Goal: Navigation & Orientation: Find specific page/section

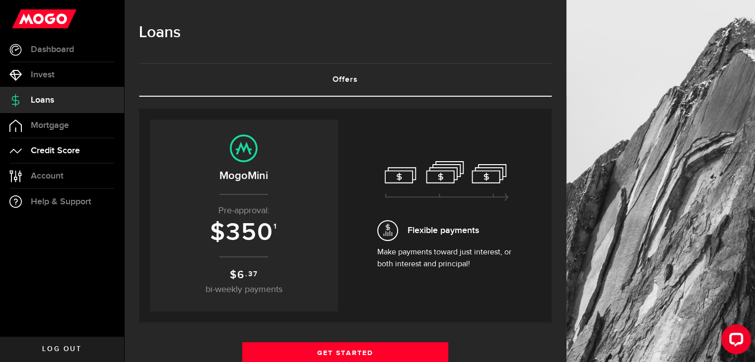
click at [72, 144] on link "Credit Score" at bounding box center [62, 150] width 124 height 25
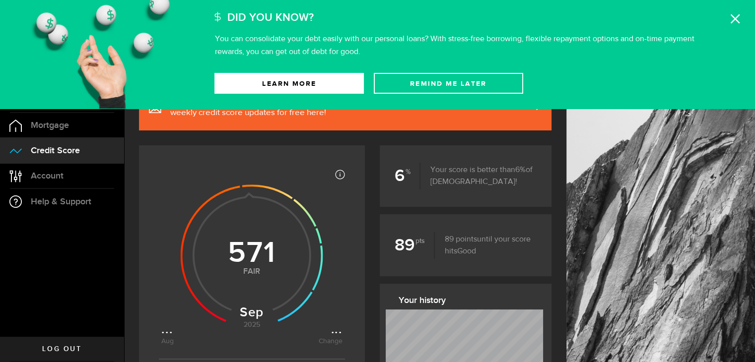
scroll to position [11, 0]
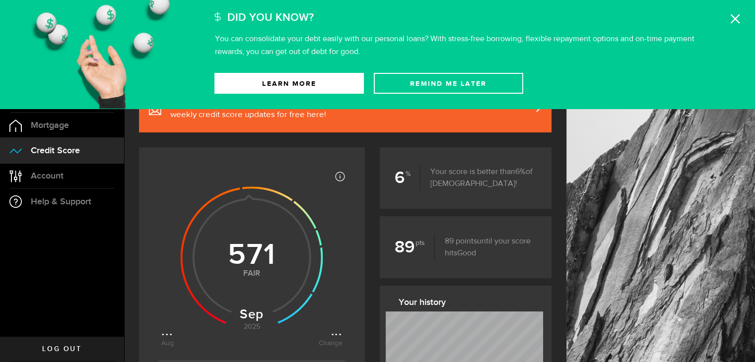
click at [736, 16] on icon at bounding box center [735, 19] width 10 height 10
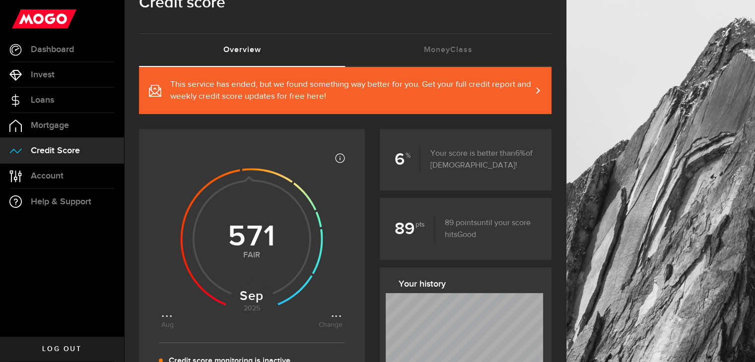
scroll to position [31, 0]
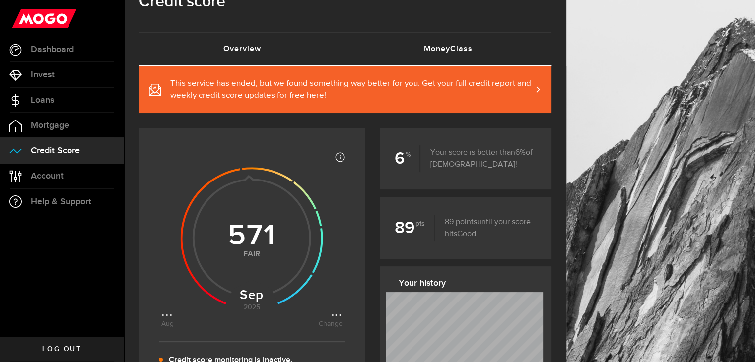
click at [473, 53] on link "MoneyClass (requires attention)" at bounding box center [448, 49] width 206 height 32
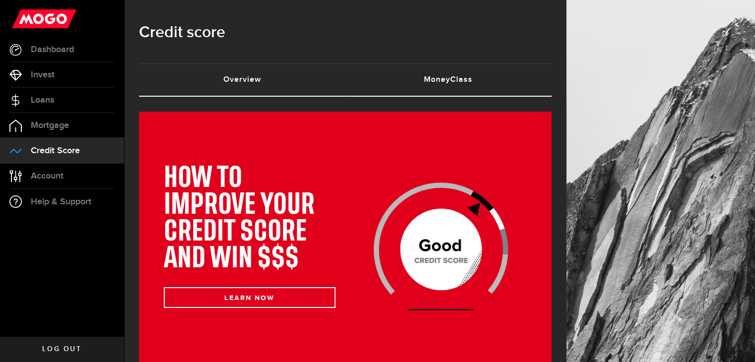
click at [243, 84] on link "Overview (requires attention)" at bounding box center [242, 80] width 206 height 32
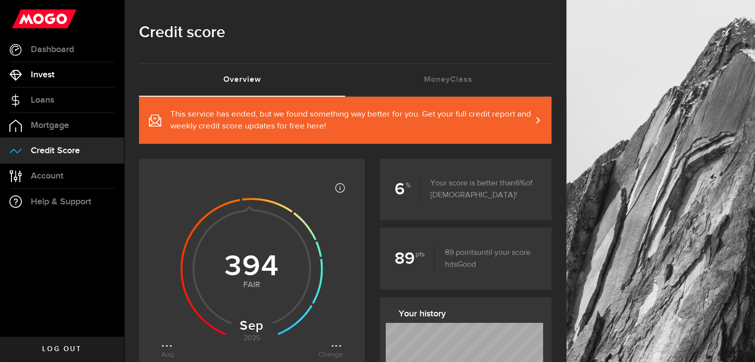
click at [39, 83] on link "Invest" at bounding box center [62, 75] width 124 height 25
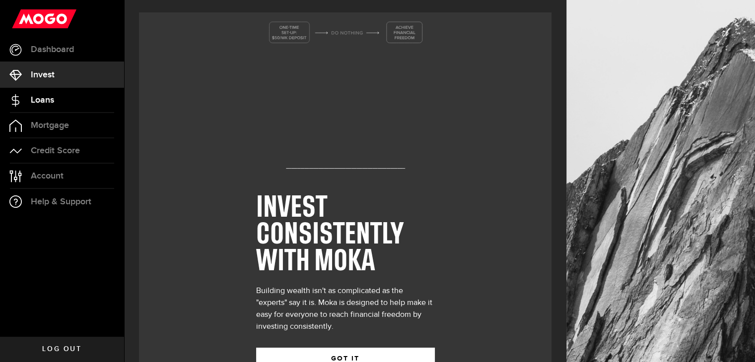
click at [45, 98] on span "Loans" at bounding box center [42, 100] width 23 height 9
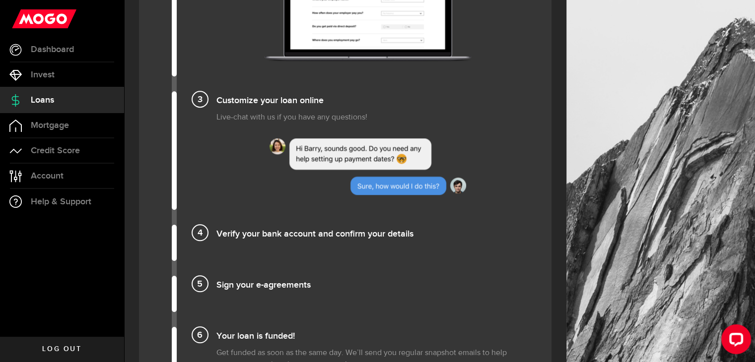
scroll to position [869, 0]
